Goal: Check status: Check status

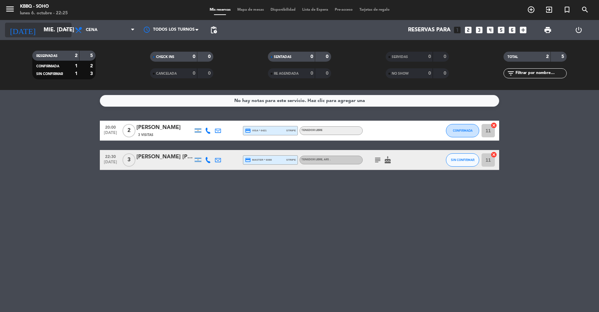
click at [46, 26] on input "mié. [DATE]" at bounding box center [75, 30] width 71 height 13
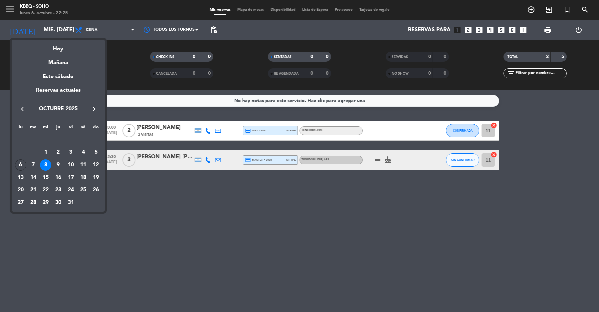
click at [20, 165] on div "6" at bounding box center [20, 164] width 11 height 11
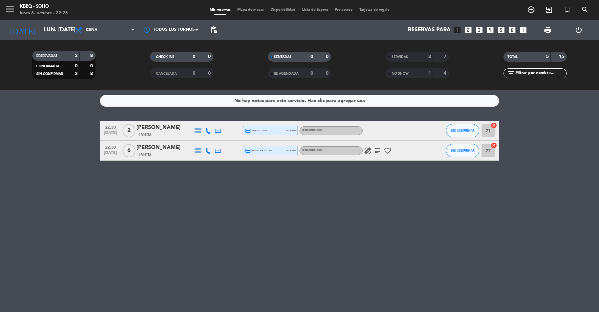
click at [419, 57] on div "3" at bounding box center [424, 57] width 13 height 8
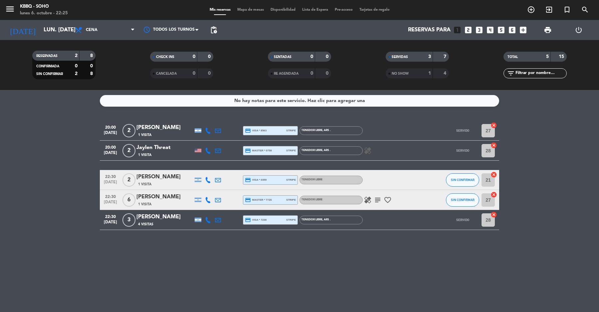
click at [370, 202] on icon "healing" at bounding box center [368, 200] width 8 height 8
click at [380, 200] on icon "subject" at bounding box center [378, 200] width 8 height 8
click at [58, 34] on input "lun. [DATE]" at bounding box center [75, 30] width 71 height 13
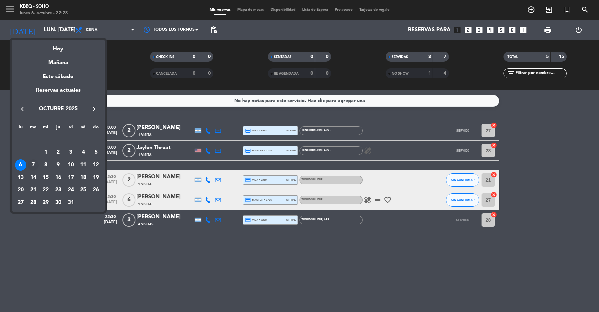
click at [36, 162] on div "7" at bounding box center [33, 164] width 11 height 11
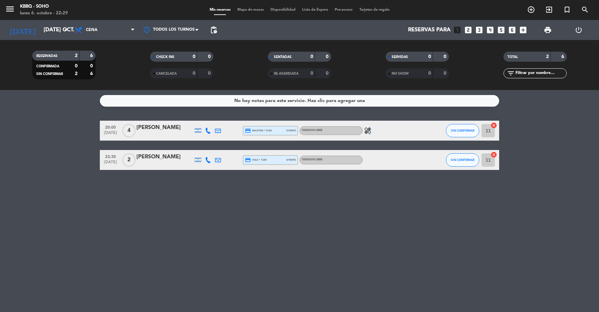
click at [369, 132] on icon "healing" at bounding box center [368, 130] width 8 height 8
click at [40, 26] on input "[DATE] oct." at bounding box center [75, 30] width 71 height 13
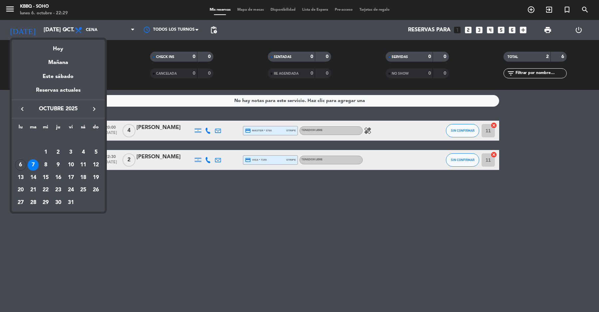
click at [26, 157] on td at bounding box center [26, 152] width 25 height 13
click at [20, 165] on div "6" at bounding box center [20, 164] width 11 height 11
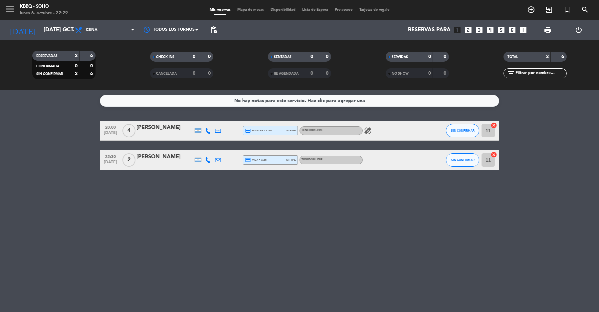
type input "lun. [DATE]"
